Goal: Information Seeking & Learning: Learn about a topic

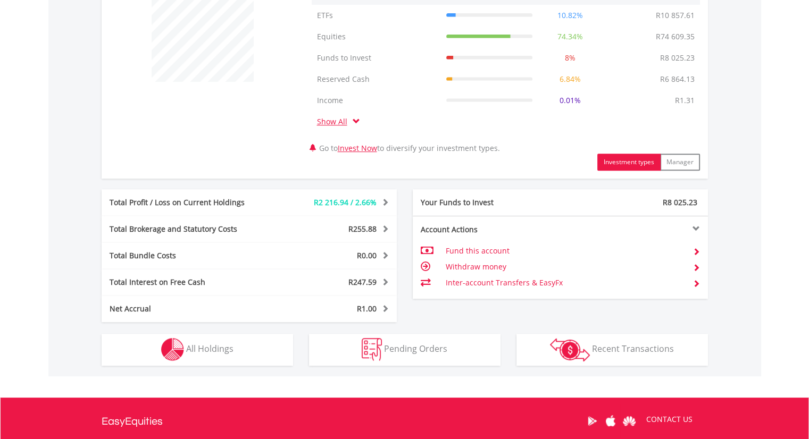
scroll to position [432, 0]
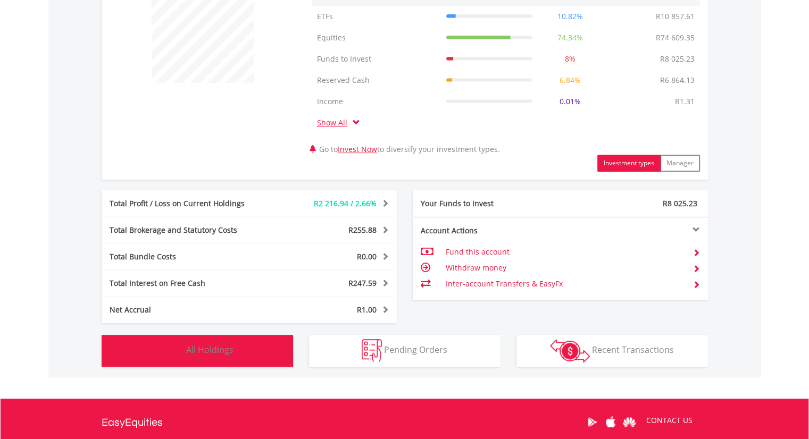
click at [211, 348] on span "All Holdings" at bounding box center [209, 350] width 47 height 12
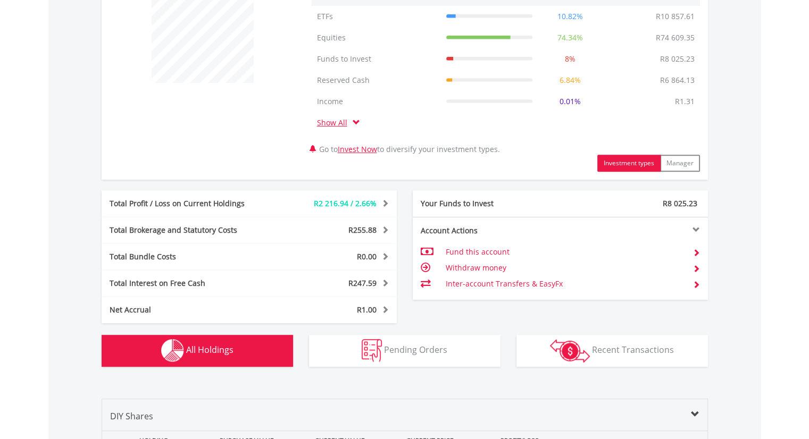
scroll to position [830, 0]
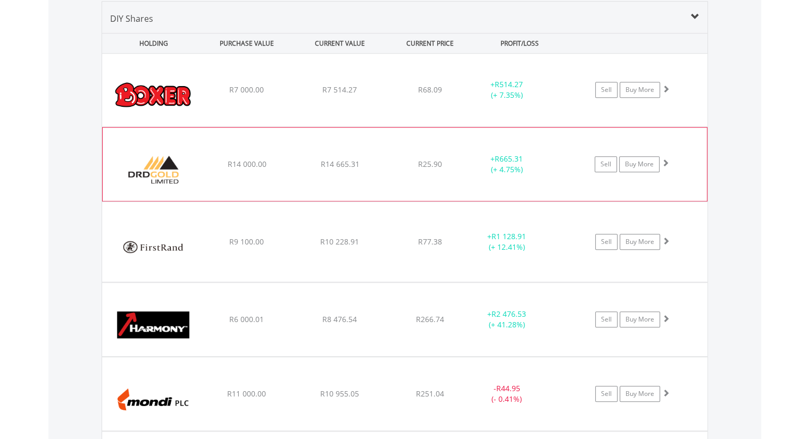
click at [664, 159] on span at bounding box center [665, 162] width 7 height 7
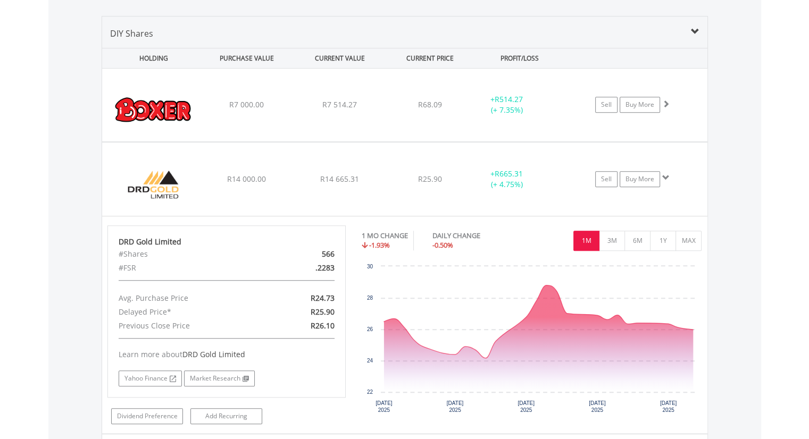
scroll to position [817, 0]
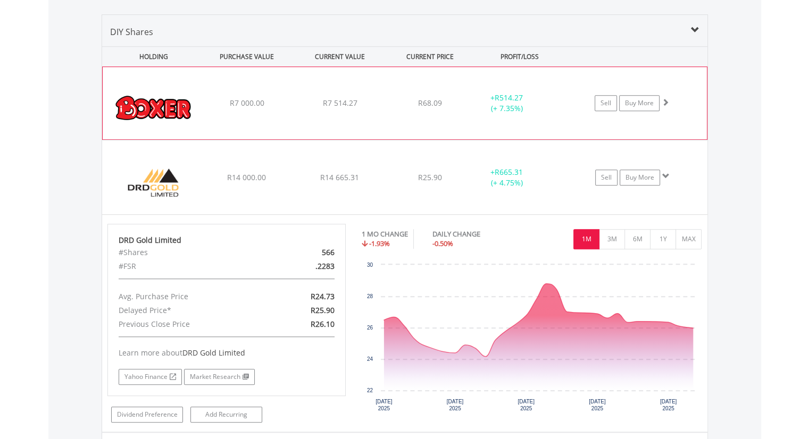
click at [240, 124] on div "﻿ Boxer Retail Limited R7 000.00 R7 514.27 R68.09 + R514.27 (+ 7.35%) Sell Buy …" at bounding box center [405, 103] width 604 height 72
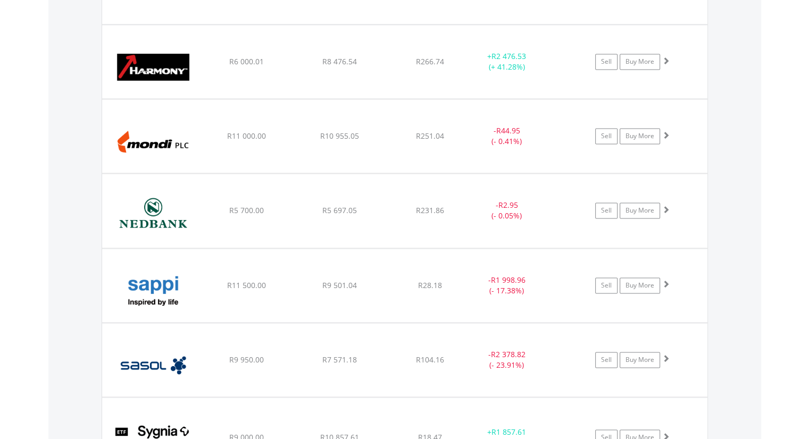
scroll to position [1496, 0]
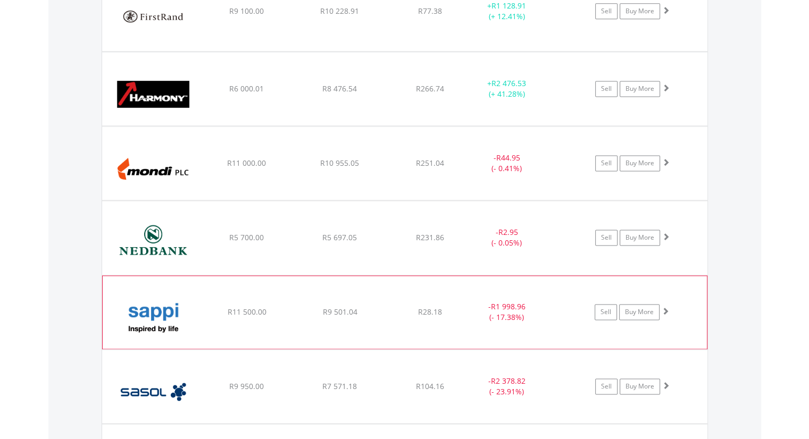
click at [665, 309] on span at bounding box center [665, 310] width 7 height 7
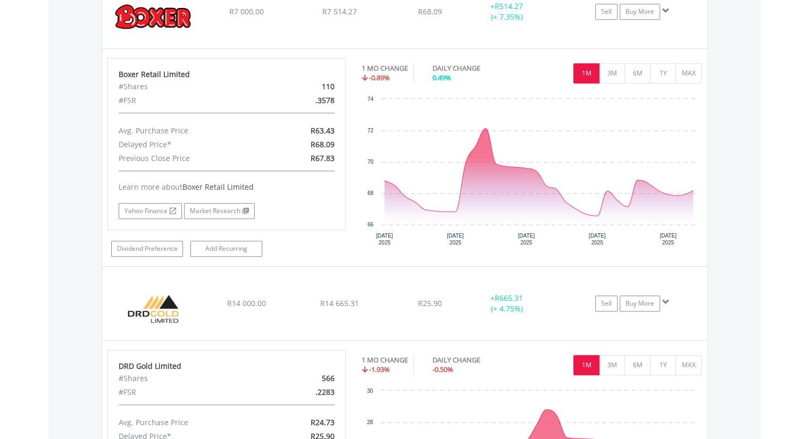
scroll to position [694, 0]
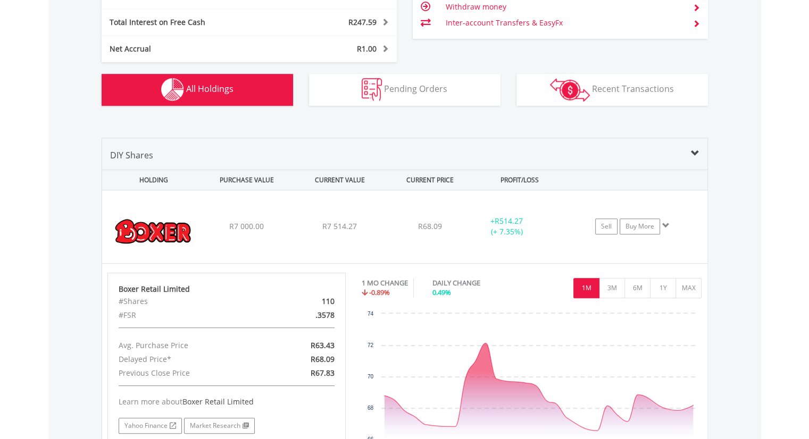
click at [216, 87] on span "All Holdings" at bounding box center [209, 89] width 47 height 12
click at [218, 89] on span "All Holdings" at bounding box center [209, 89] width 47 height 12
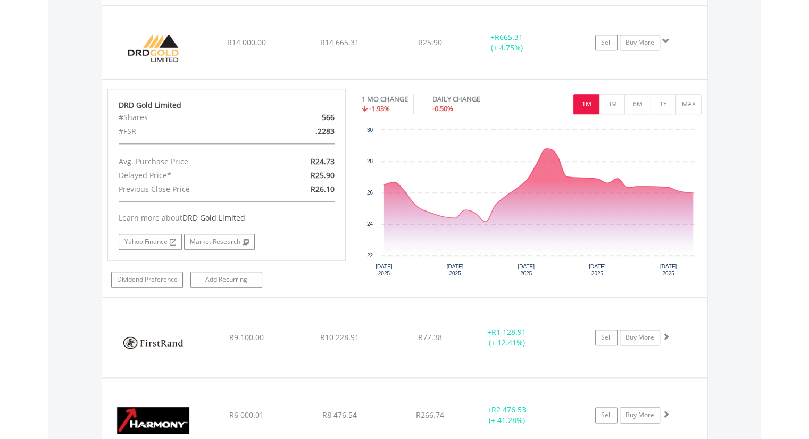
scroll to position [1174, 0]
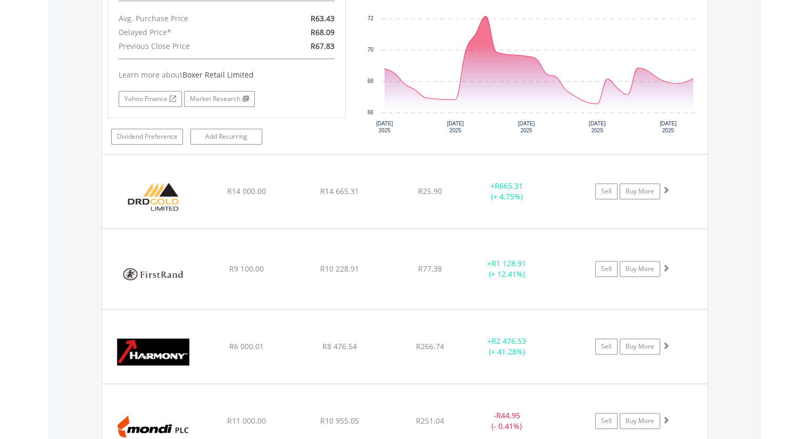
scroll to position [865, 0]
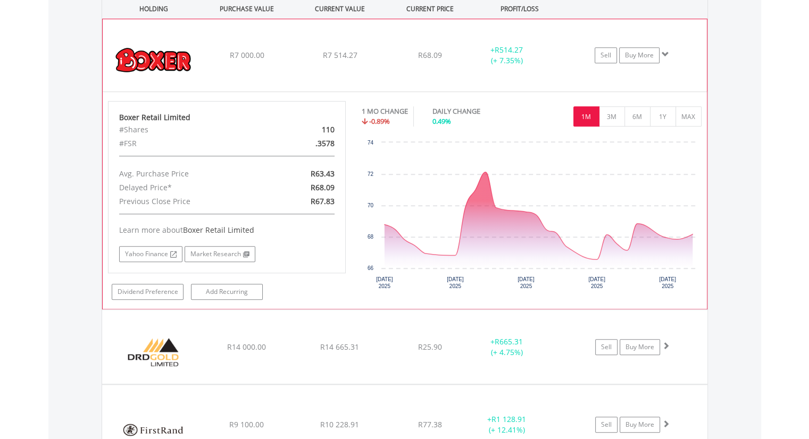
click at [206, 65] on div "﻿ Boxer Retail Limited R7 000.00 R7 514.27 R68.09 + R514.27 (+ 7.35%) Sell Buy …" at bounding box center [405, 55] width 604 height 72
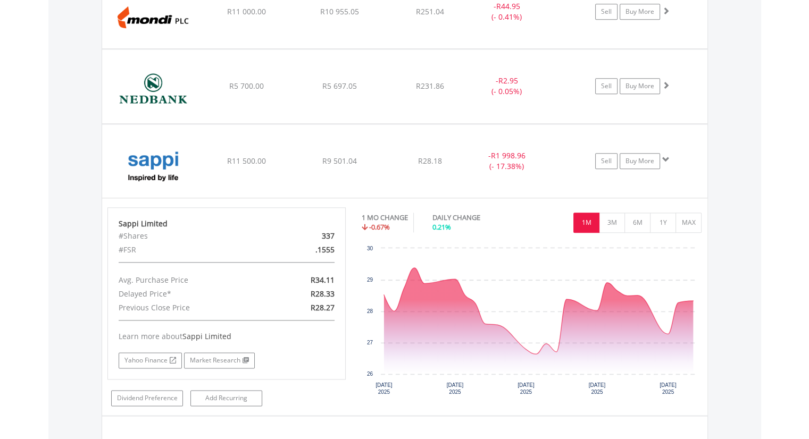
scroll to position [1187, 0]
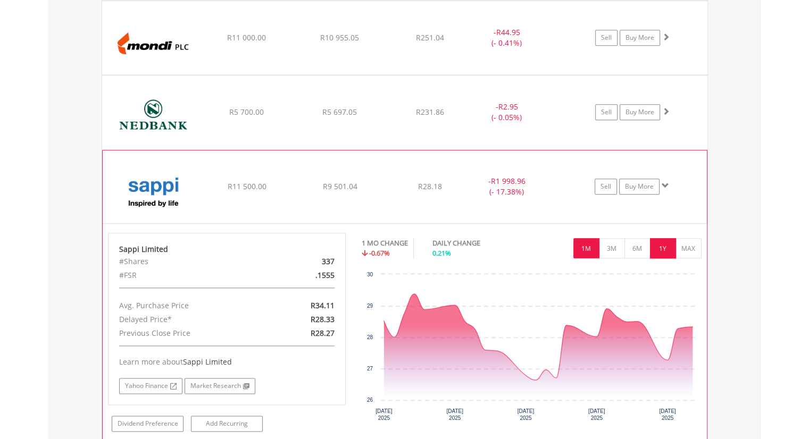
click at [666, 248] on button "1Y" at bounding box center [663, 248] width 26 height 20
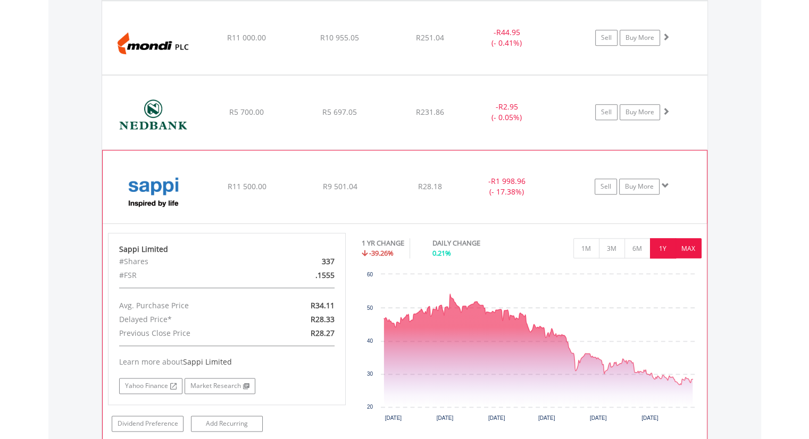
click at [687, 249] on button "MAX" at bounding box center [688, 248] width 26 height 20
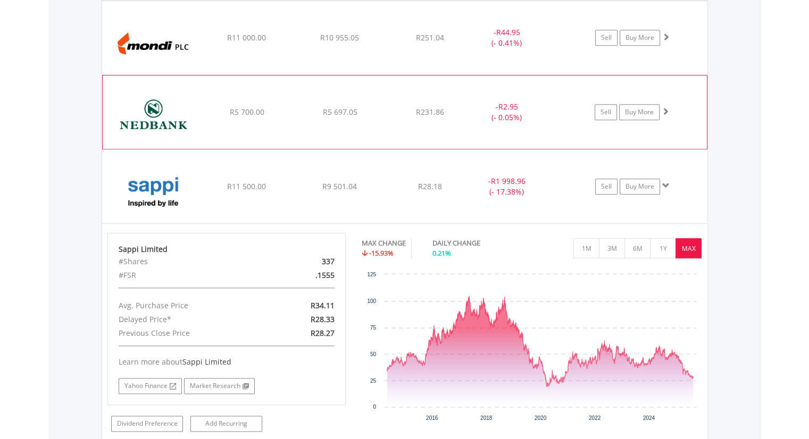
click at [172, 116] on img at bounding box center [153, 117] width 91 height 57
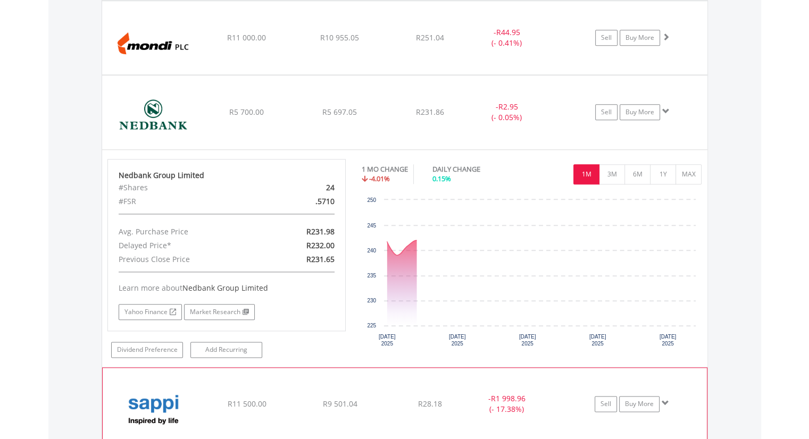
click at [219, 228] on div "Avg. Purchase Price" at bounding box center [188, 232] width 155 height 14
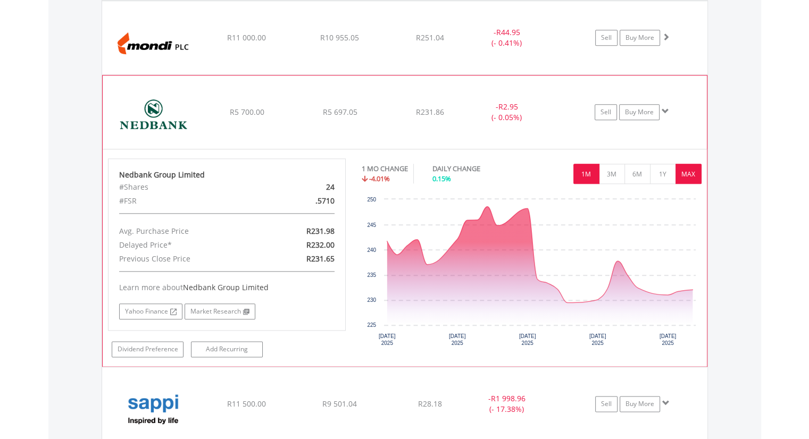
click at [691, 175] on button "MAX" at bounding box center [688, 174] width 26 height 20
